Goal: Check status: Check status

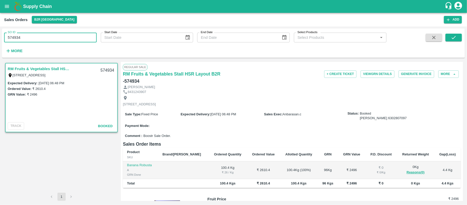
scroll to position [57, 0]
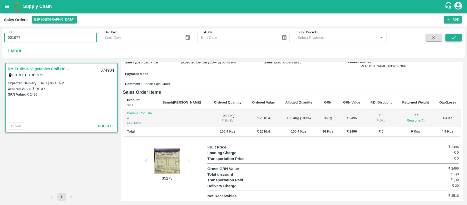
type input "601677"
click at [453, 35] on icon "submit" at bounding box center [454, 38] width 6 height 6
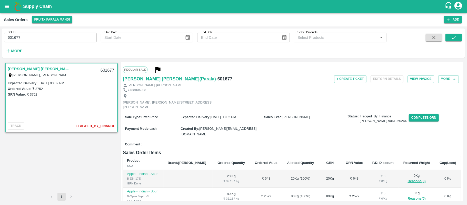
click at [92, 126] on b "Flagged_By_Finance" at bounding box center [96, 126] width 40 height 6
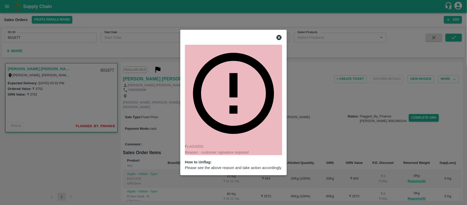
click at [289, 76] on div at bounding box center [233, 102] width 467 height 205
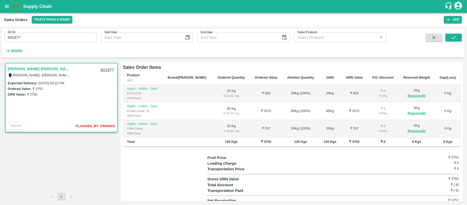
click at [152, 164] on div at bounding box center [165, 179] width 84 height 49
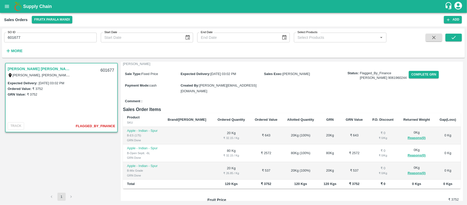
scroll to position [85, 0]
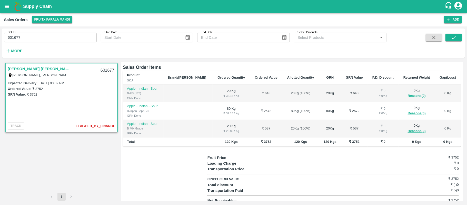
click at [169, 163] on div at bounding box center [165, 179] width 84 height 49
click at [168, 163] on div at bounding box center [165, 179] width 84 height 49
click at [155, 164] on div at bounding box center [165, 179] width 84 height 49
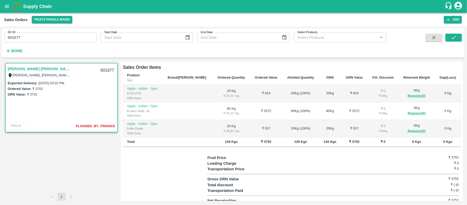
click at [155, 164] on div at bounding box center [165, 179] width 84 height 49
click at [153, 180] on div at bounding box center [165, 179] width 84 height 49
click at [153, 179] on div at bounding box center [165, 179] width 84 height 49
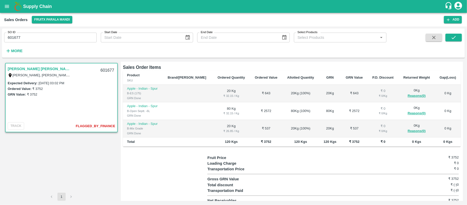
click at [153, 178] on div at bounding box center [165, 179] width 84 height 49
